Goal: Browse casually

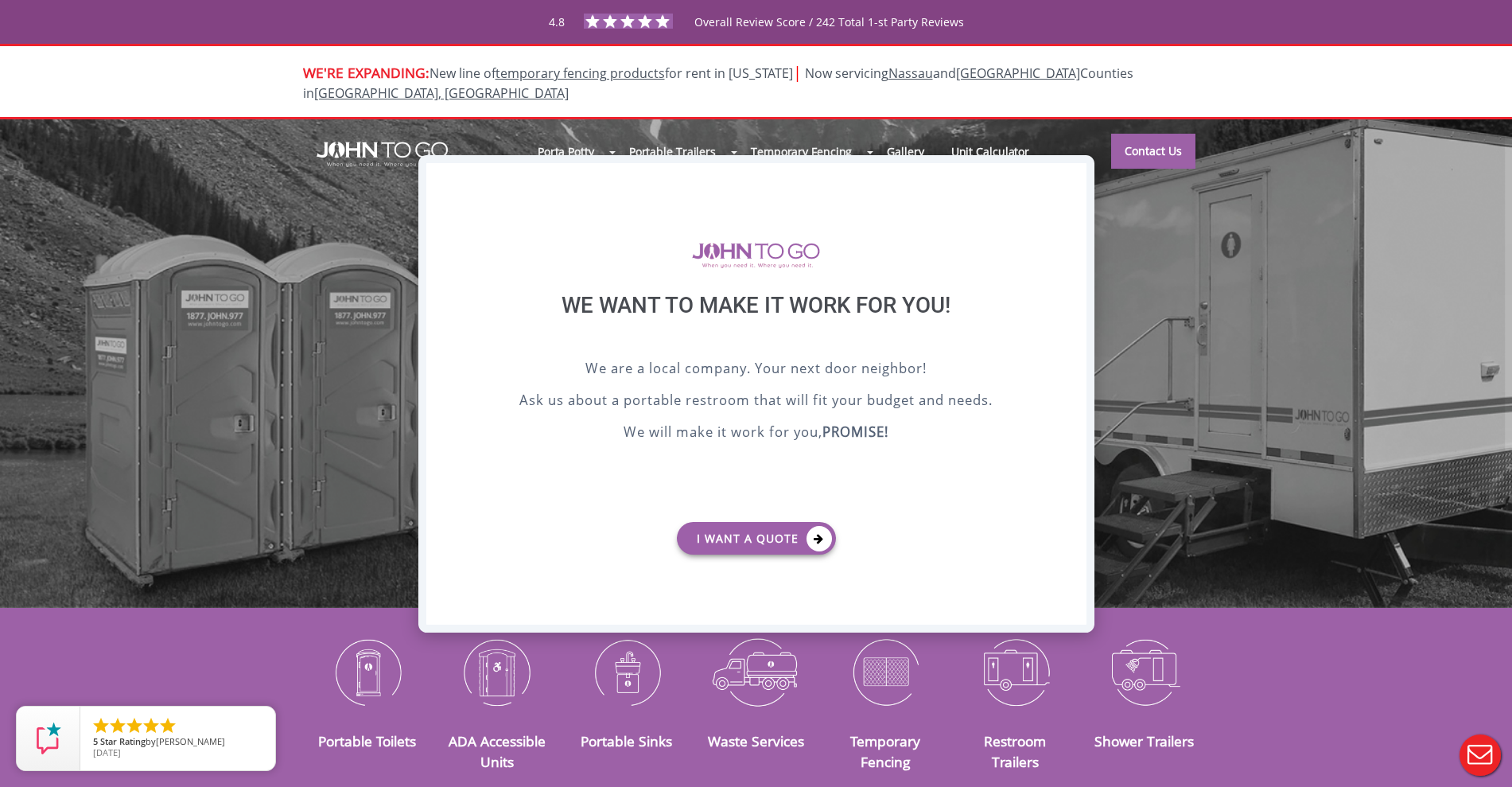
click at [1069, 181] on div "X" at bounding box center [1073, 177] width 24 height 27
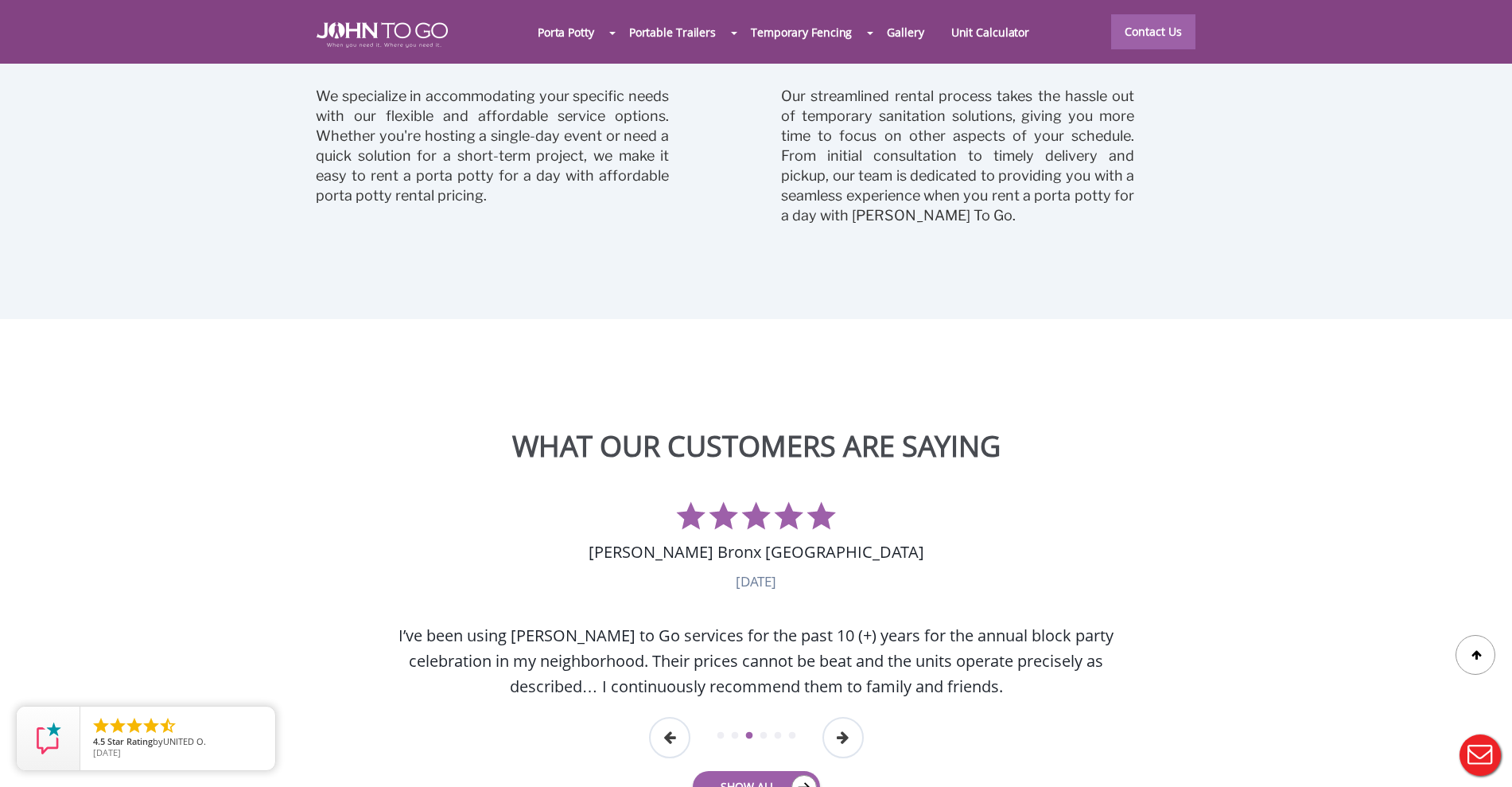
scroll to position [3879, 0]
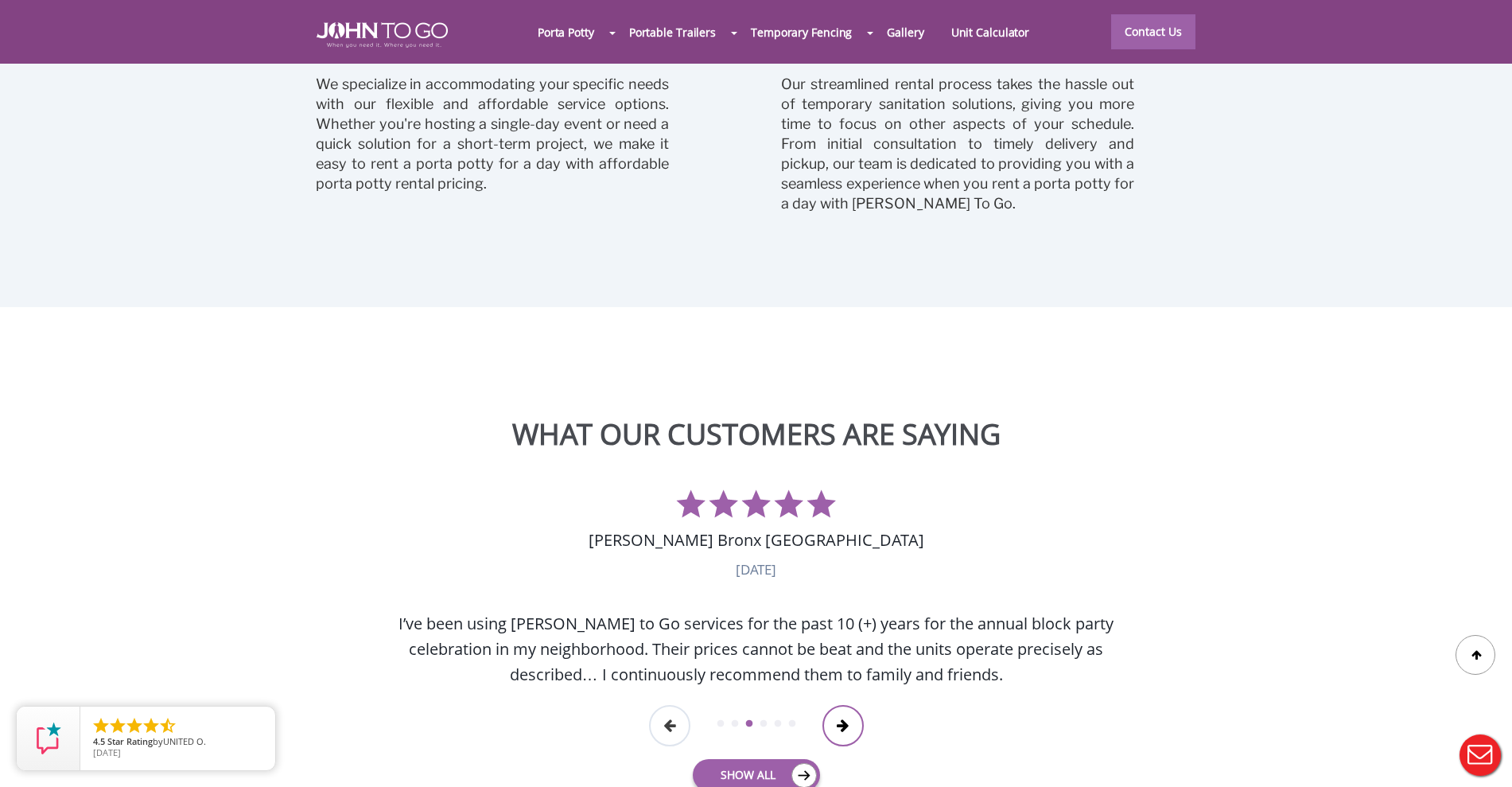
click at [847, 705] on button "Next" at bounding box center [843, 725] width 41 height 41
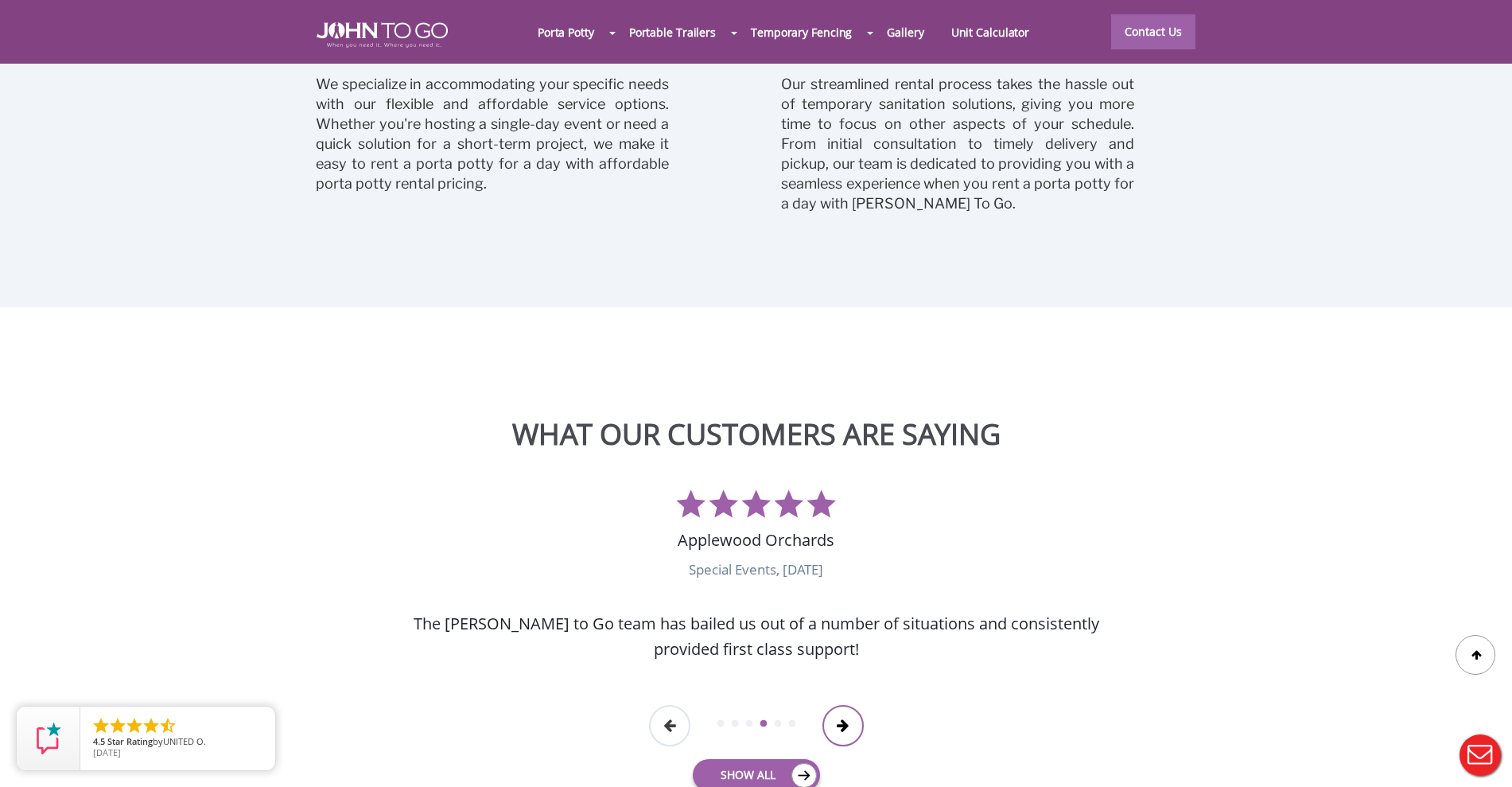
click at [847, 705] on button "Next" at bounding box center [843, 725] width 41 height 41
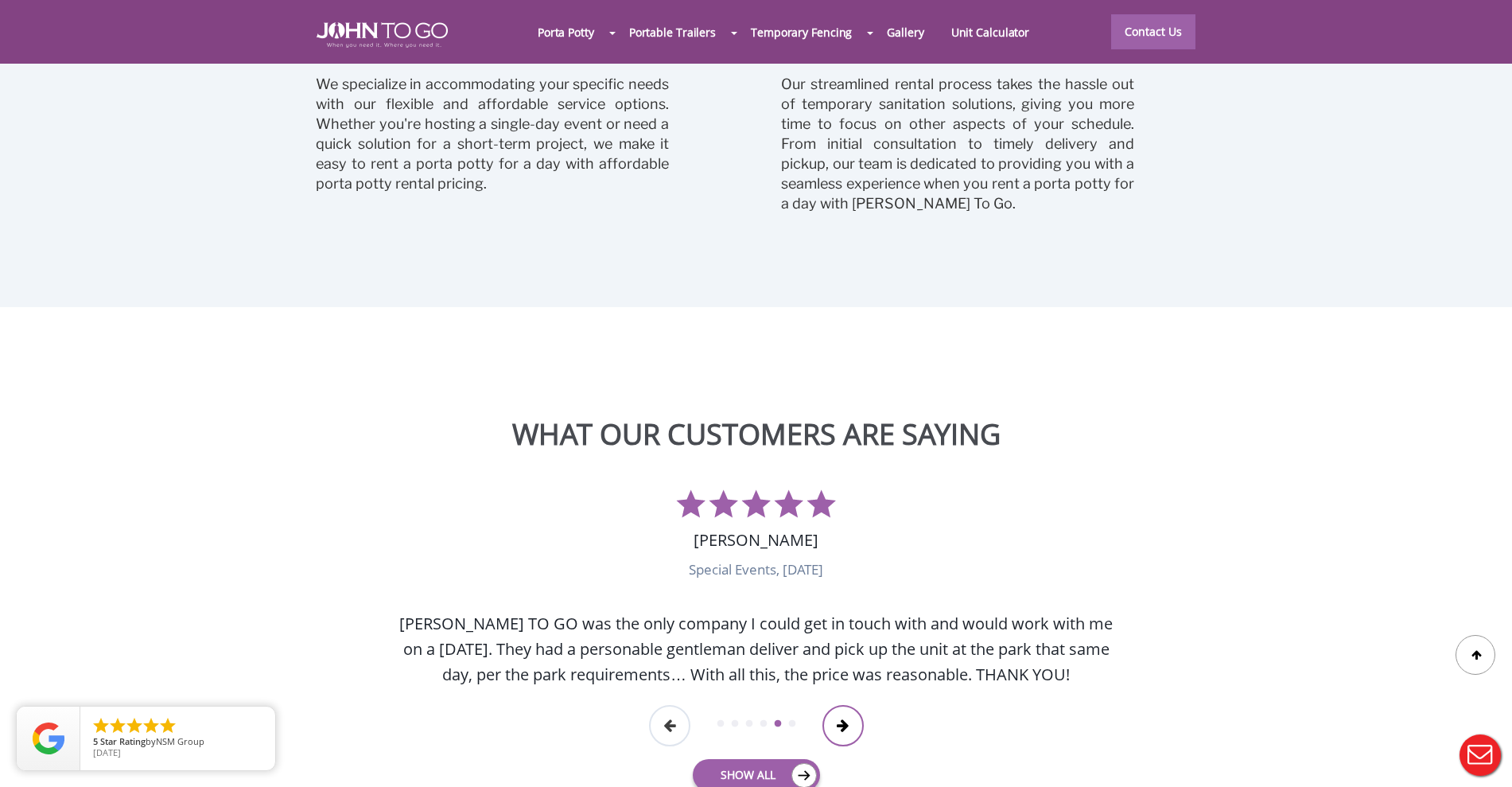
click at [847, 705] on button "Next" at bounding box center [843, 725] width 41 height 41
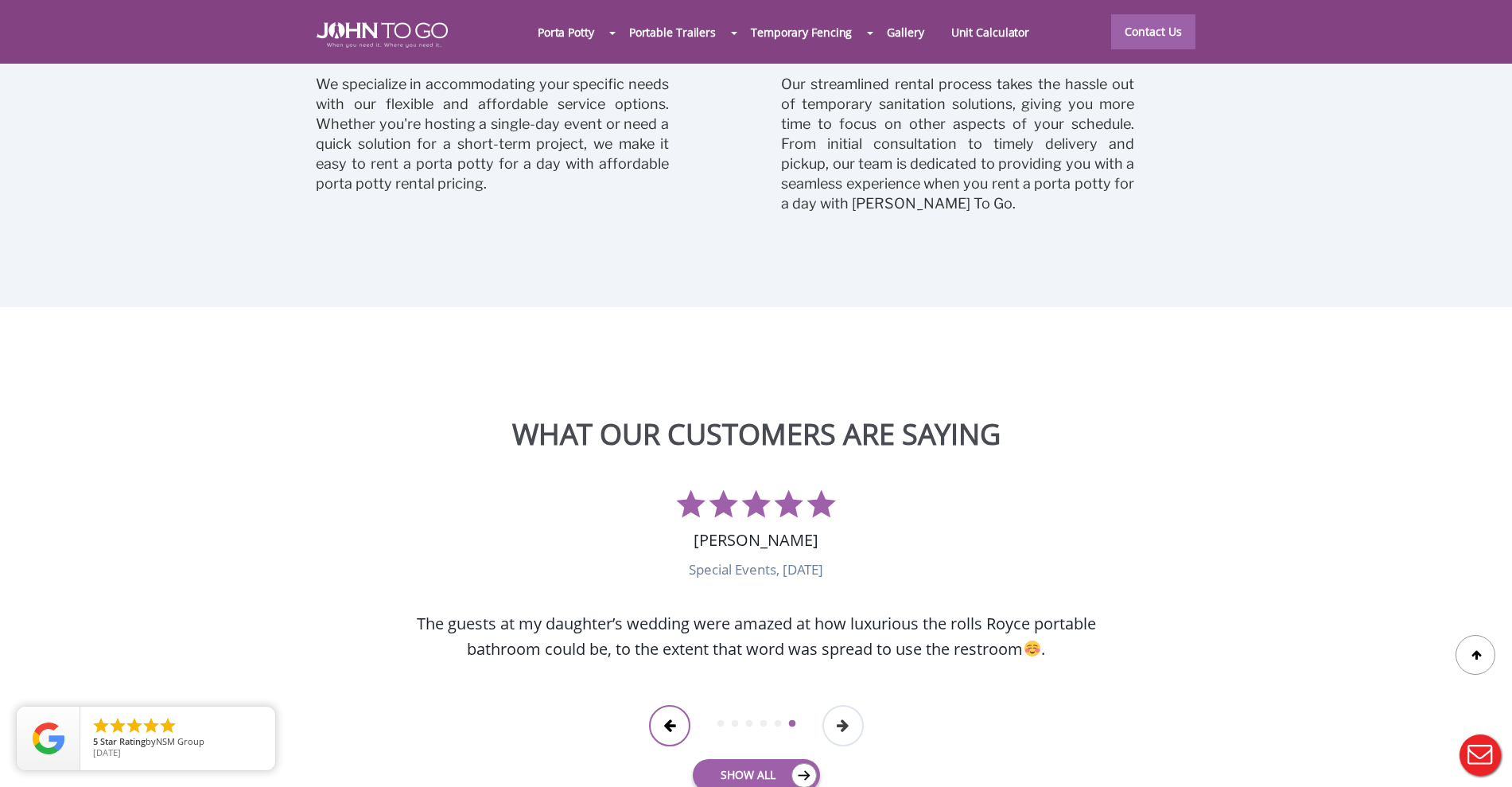
click at [659, 705] on button "Previous" at bounding box center [669, 725] width 41 height 41
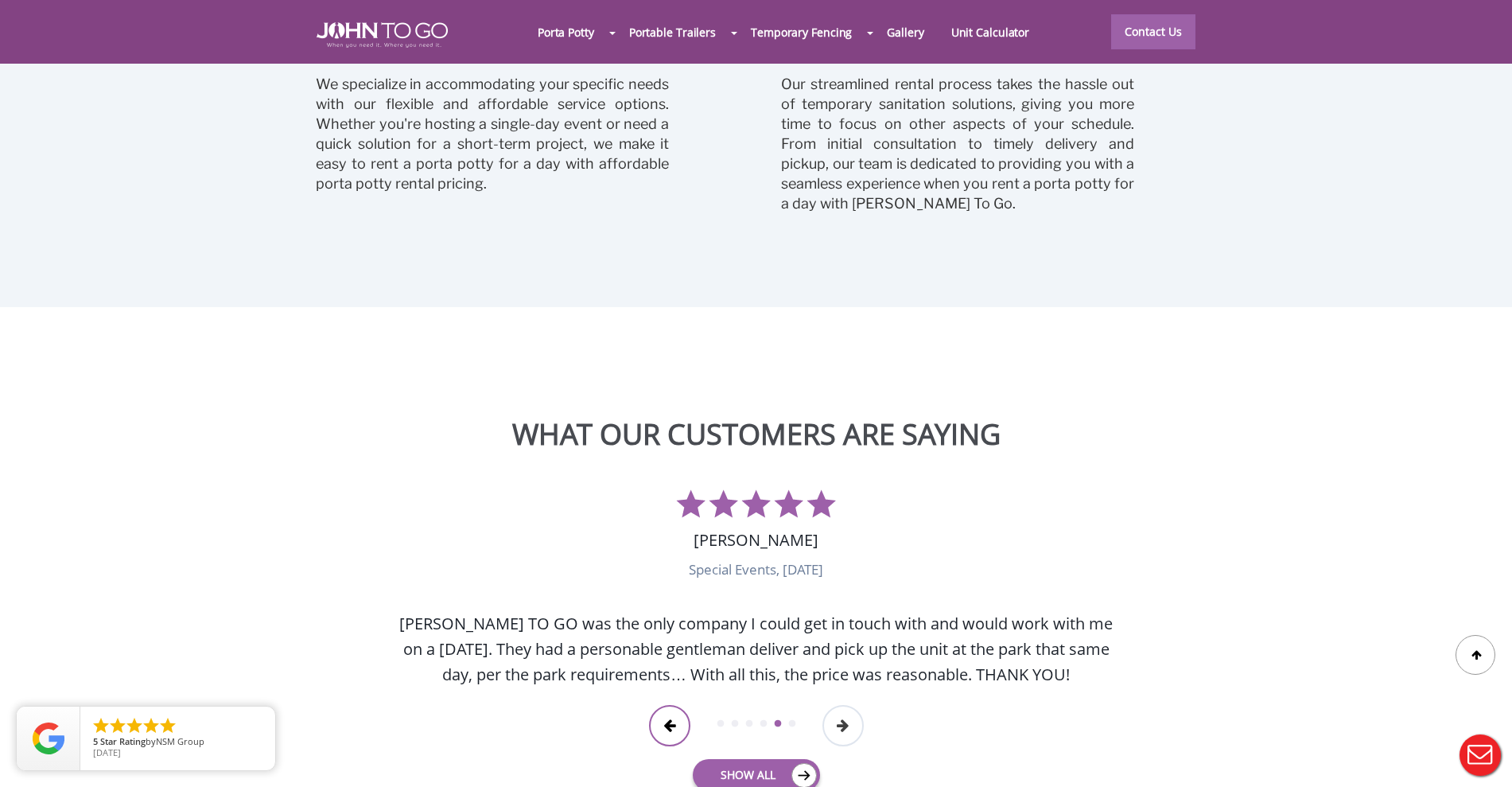
click at [659, 705] on button "Previous" at bounding box center [669, 725] width 41 height 41
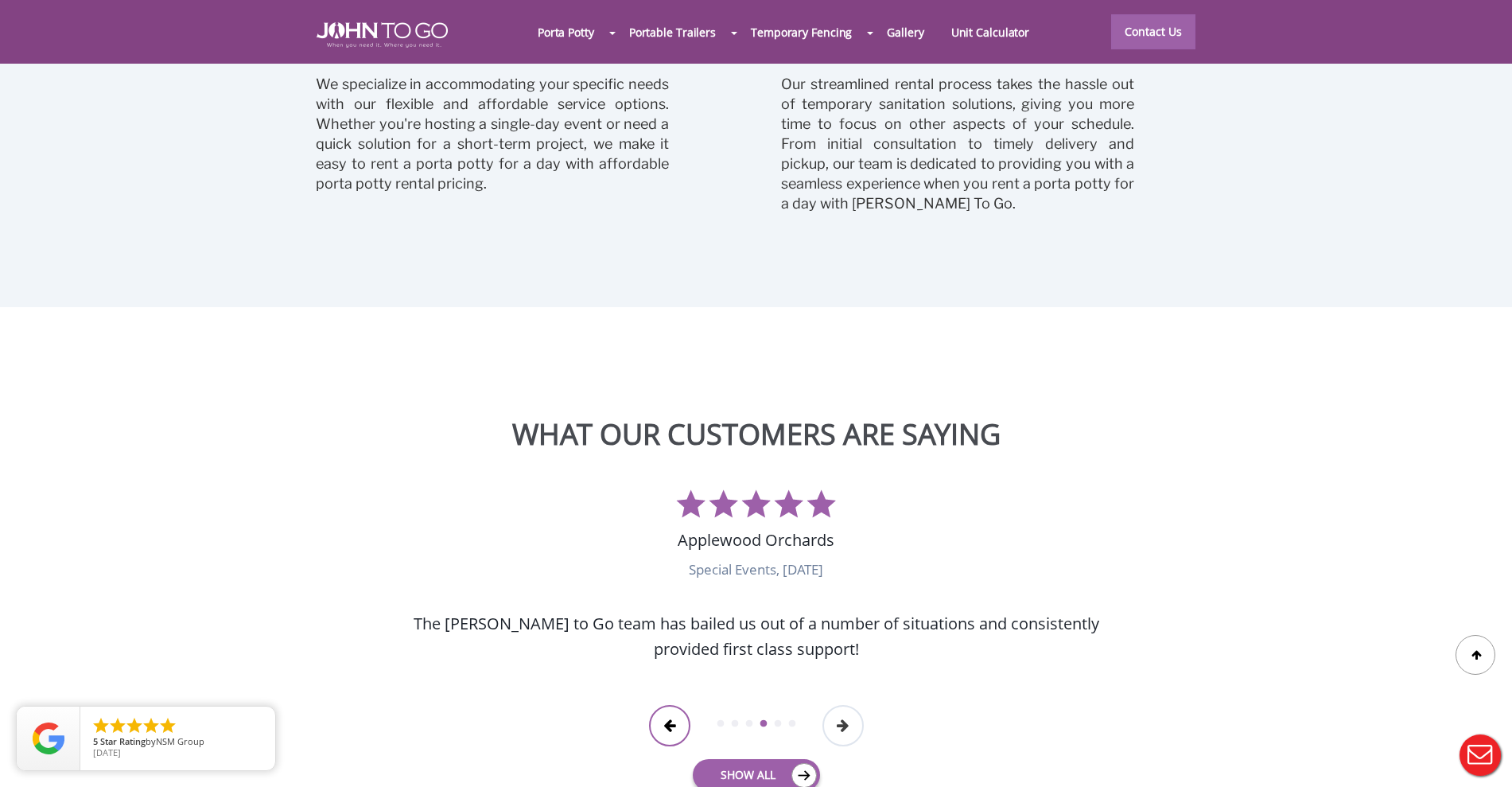
click at [659, 705] on button "Previous" at bounding box center [669, 725] width 41 height 41
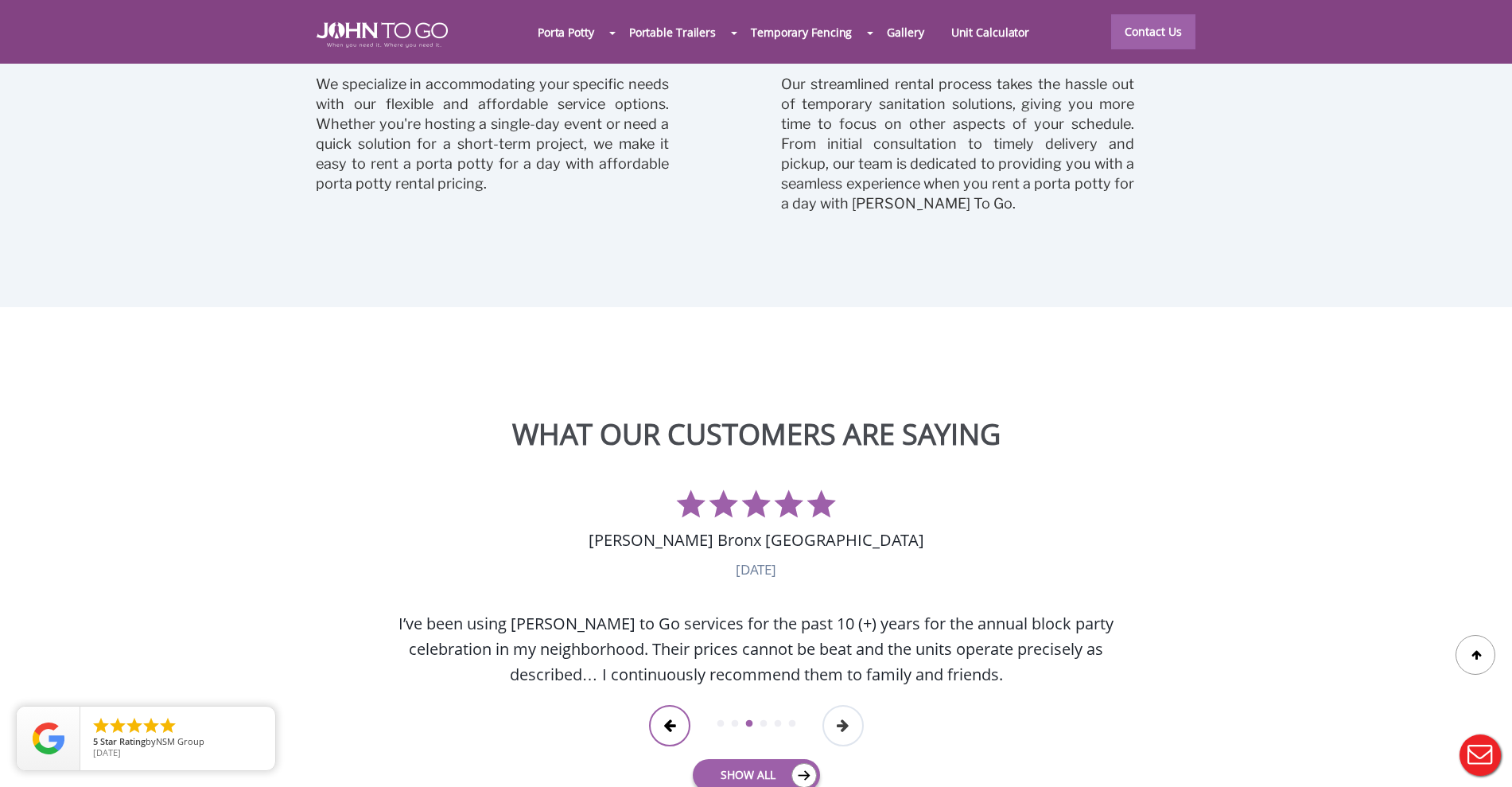
click at [659, 705] on button "Previous" at bounding box center [669, 725] width 41 height 41
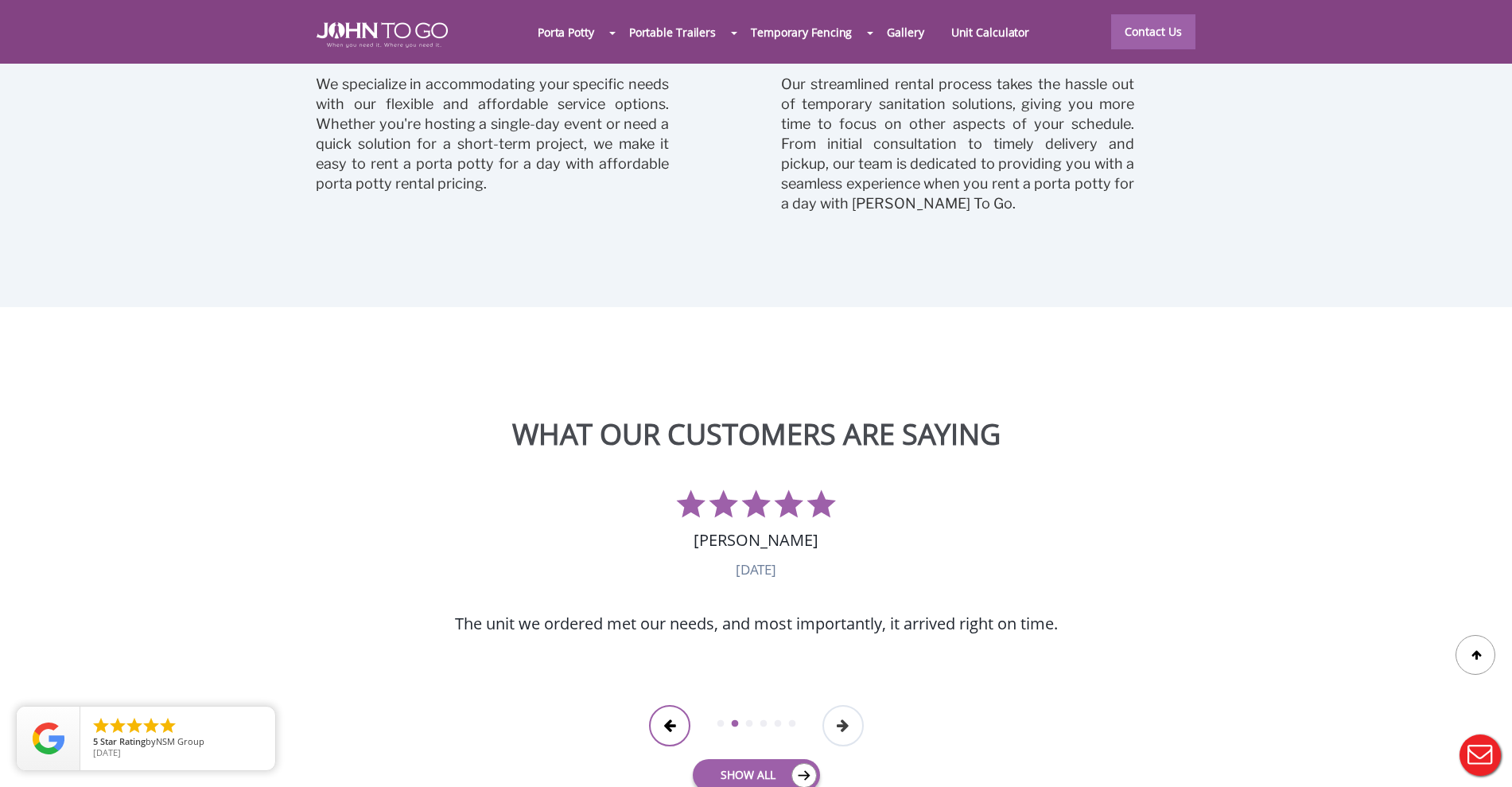
click at [659, 705] on button "Previous" at bounding box center [669, 725] width 41 height 41
